Goal: Task Accomplishment & Management: Use online tool/utility

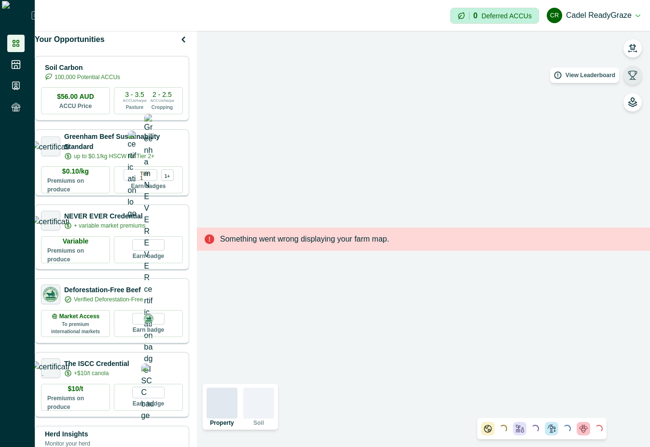
click at [634, 77] on icon "button" at bounding box center [633, 75] width 10 height 10
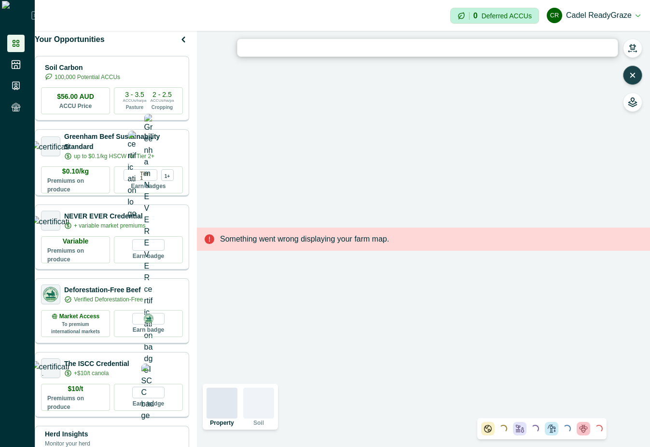
click at [632, 67] on button "button" at bounding box center [632, 75] width 19 height 19
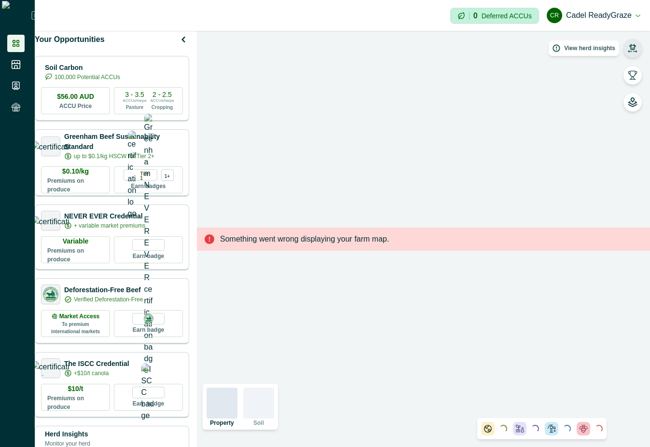
click at [630, 48] on icon "button" at bounding box center [633, 48] width 10 height 10
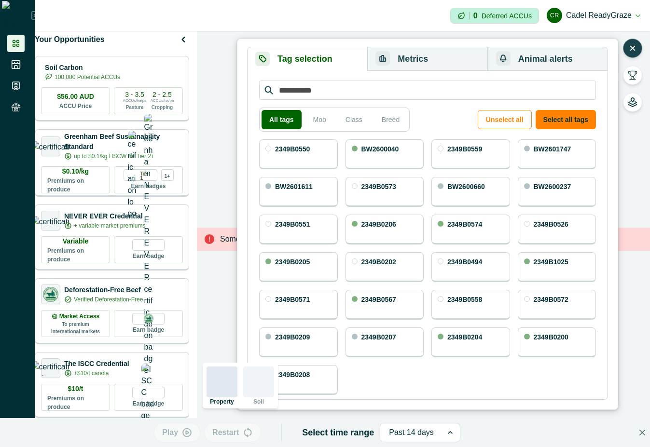
click at [633, 46] on icon "button" at bounding box center [633, 48] width 10 height 10
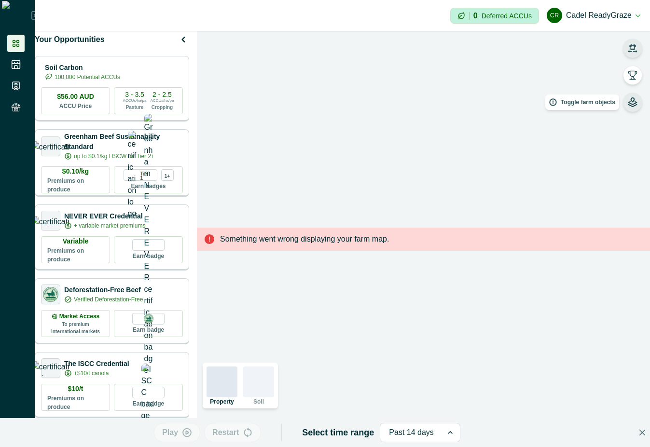
click at [626, 104] on button "button" at bounding box center [632, 102] width 19 height 19
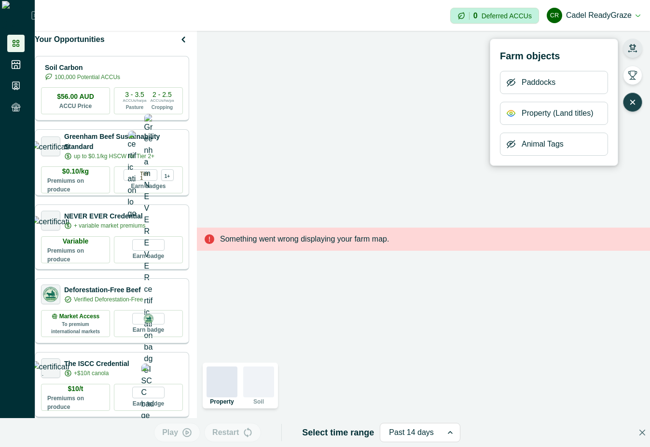
click at [628, 98] on icon "button" at bounding box center [633, 102] width 10 height 10
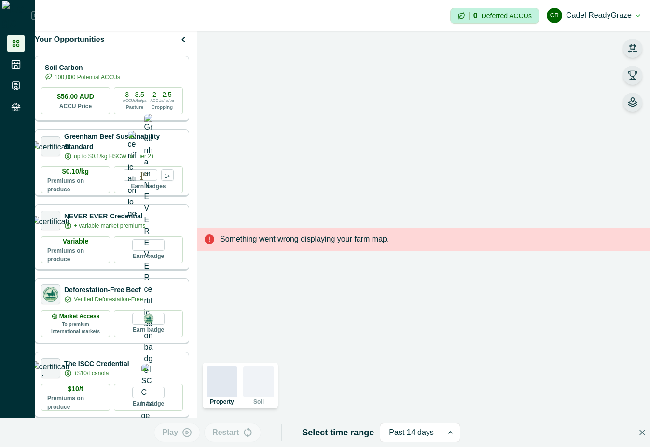
click at [631, 75] on icon "button" at bounding box center [633, 75] width 10 height 10
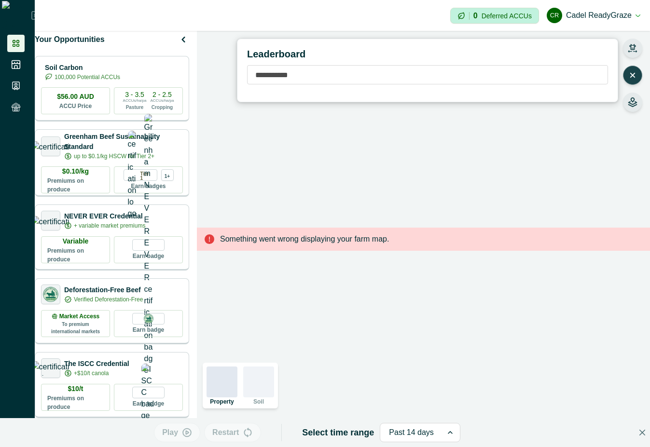
click at [633, 74] on icon "button" at bounding box center [632, 75] width 4 height 4
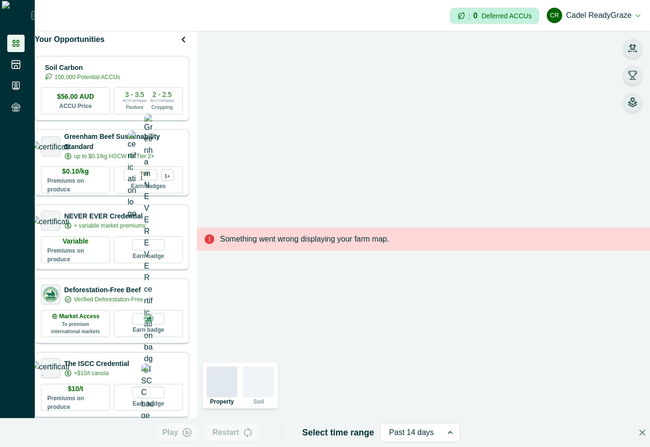
click at [634, 46] on icon "button" at bounding box center [632, 47] width 7 height 6
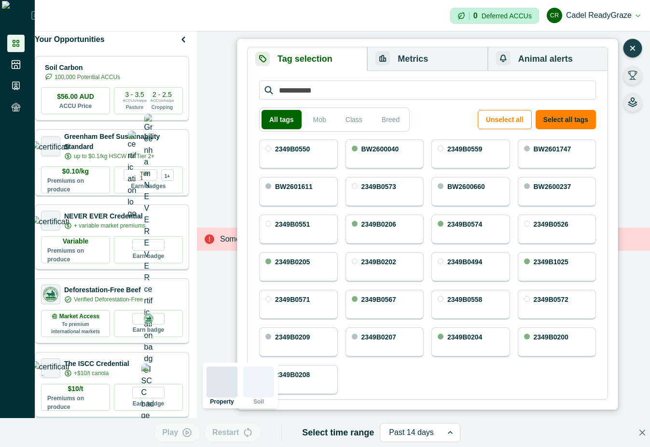
click at [635, 46] on icon "button" at bounding box center [633, 48] width 10 height 10
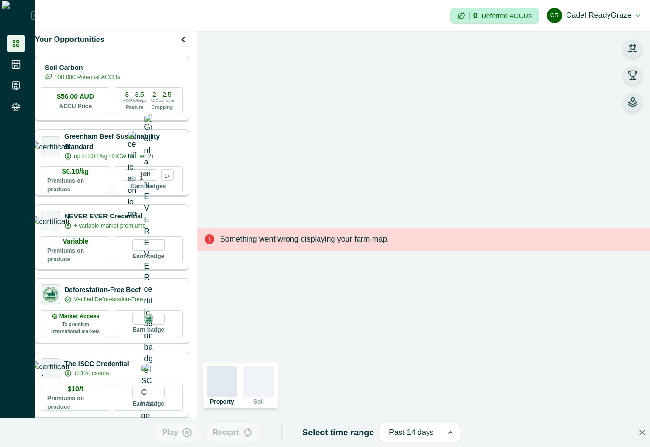
click at [635, 75] on icon "button" at bounding box center [633, 75] width 10 height 10
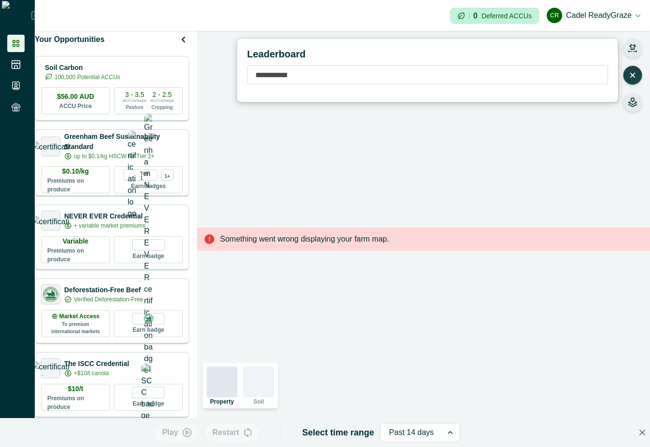
click at [630, 48] on icon "button" at bounding box center [632, 47] width 7 height 6
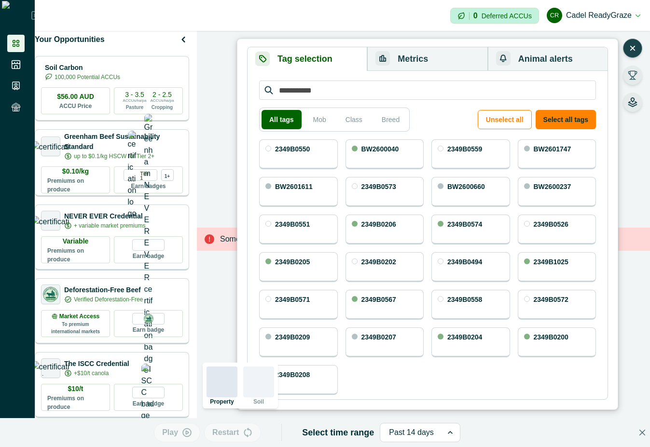
click at [632, 75] on icon "button" at bounding box center [633, 75] width 10 height 10
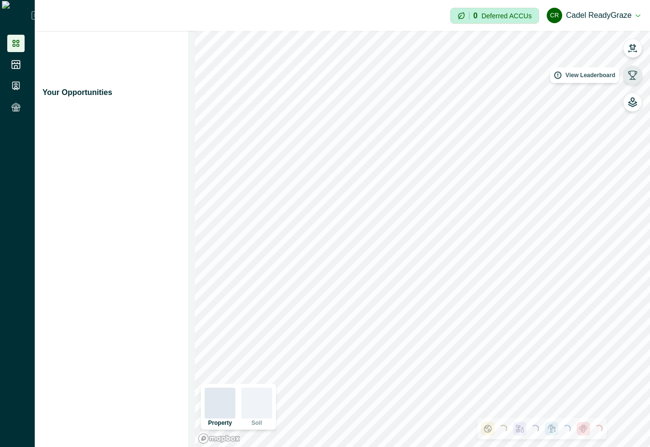
click at [634, 78] on icon "button" at bounding box center [632, 75] width 9 height 9
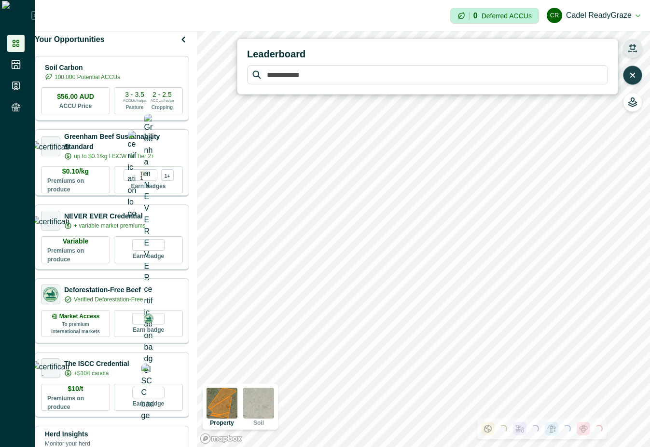
click at [634, 44] on icon "button" at bounding box center [633, 48] width 10 height 10
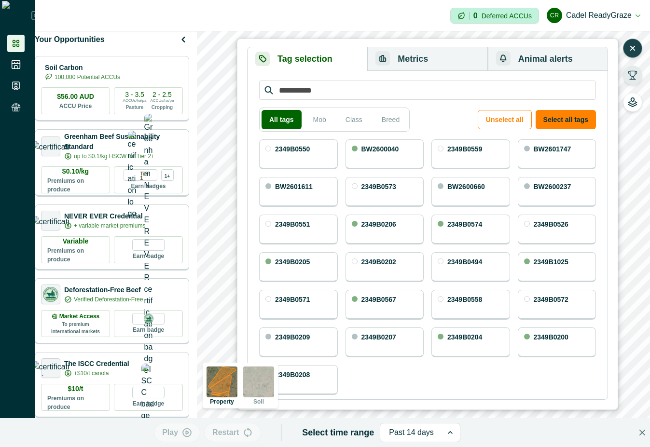
click at [443, 59] on button "Metrics" at bounding box center [427, 59] width 120 height 24
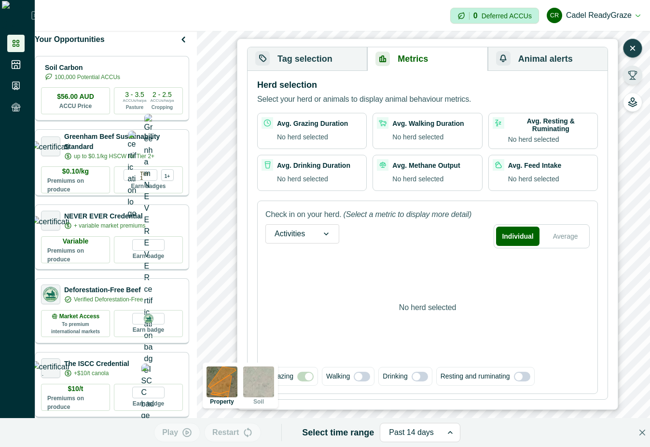
click at [541, 59] on button "Animal alerts" at bounding box center [548, 59] width 120 height 24
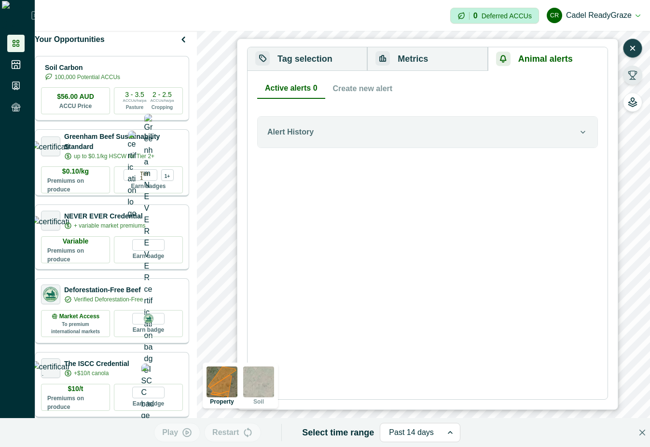
click at [320, 58] on button "Tag selection" at bounding box center [307, 59] width 120 height 24
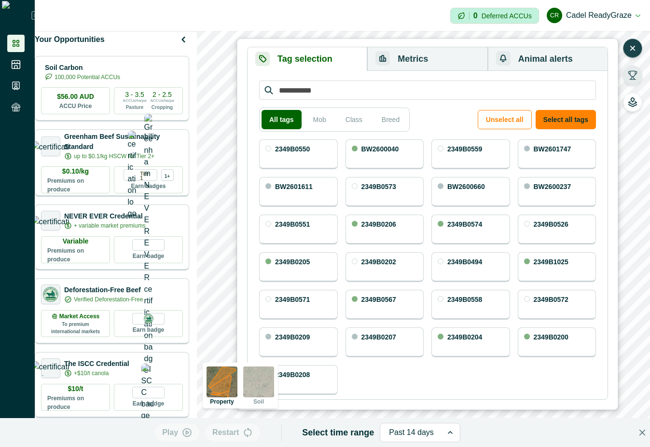
click at [440, 55] on button "Metrics" at bounding box center [427, 59] width 120 height 24
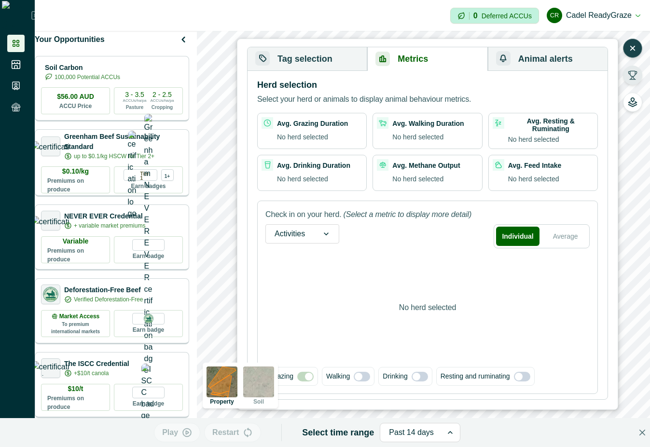
click at [633, 51] on icon "button" at bounding box center [633, 48] width 10 height 10
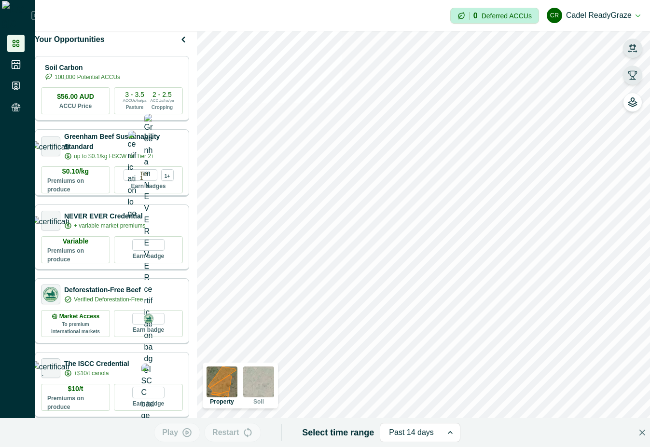
click at [633, 74] on icon "button" at bounding box center [633, 75] width 10 height 10
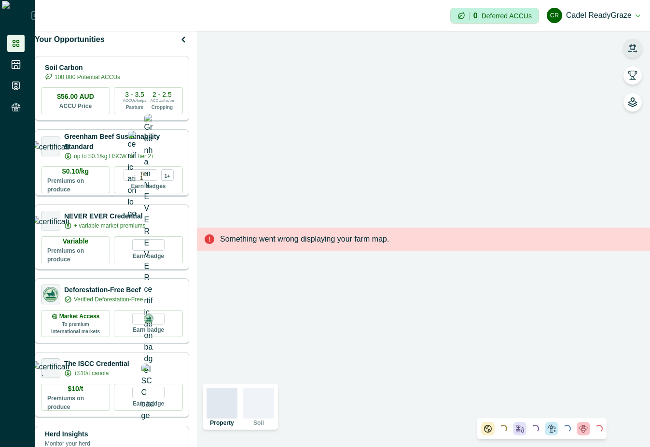
click at [631, 45] on icon "button" at bounding box center [632, 47] width 7 height 6
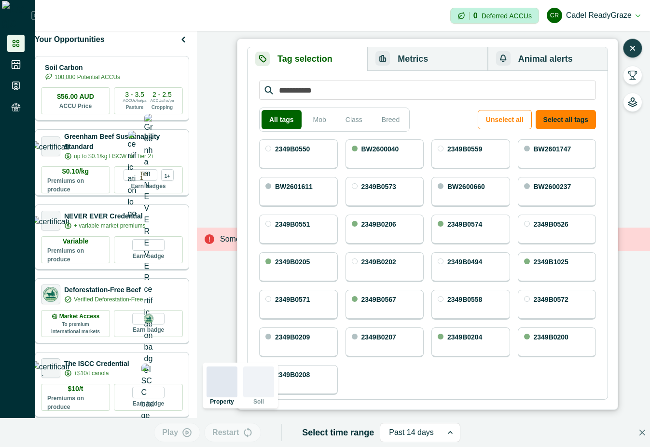
click at [631, 44] on icon "button" at bounding box center [633, 48] width 10 height 10
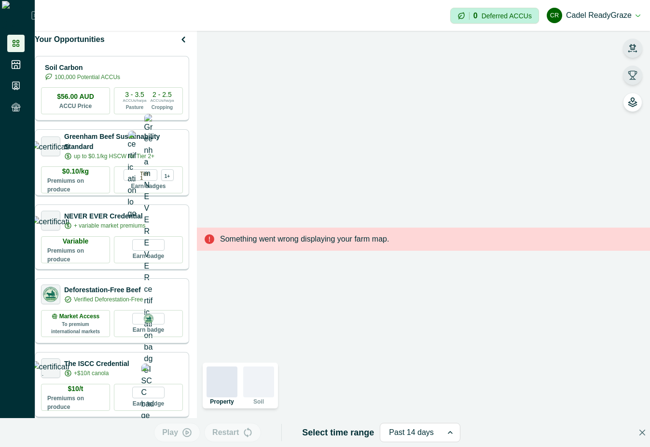
click at [631, 76] on icon "button" at bounding box center [632, 75] width 9 height 9
